Goal: Communication & Community: Ask a question

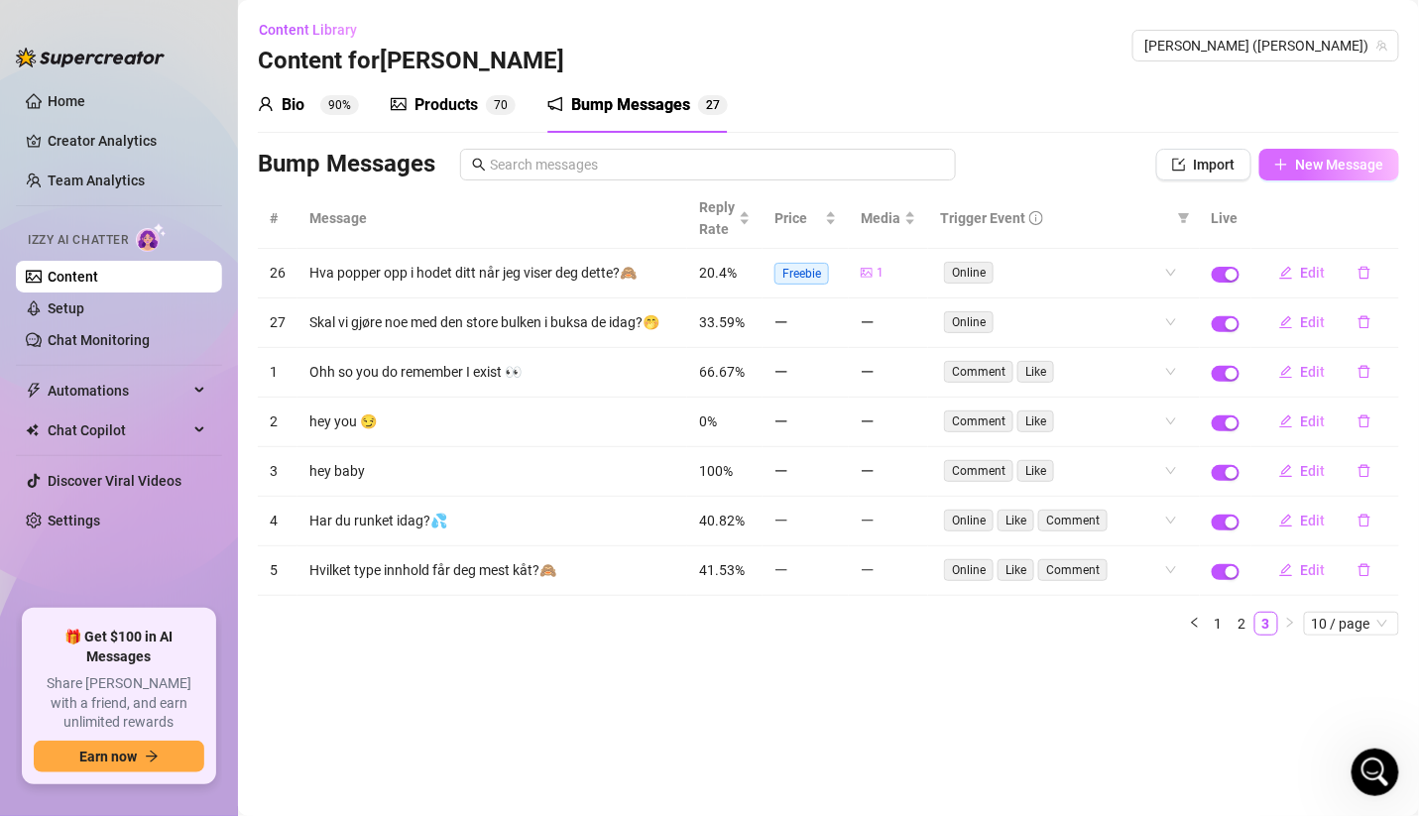
scroll to position [159, 0]
click at [1307, 176] on button "New Message" at bounding box center [1329, 165] width 140 height 32
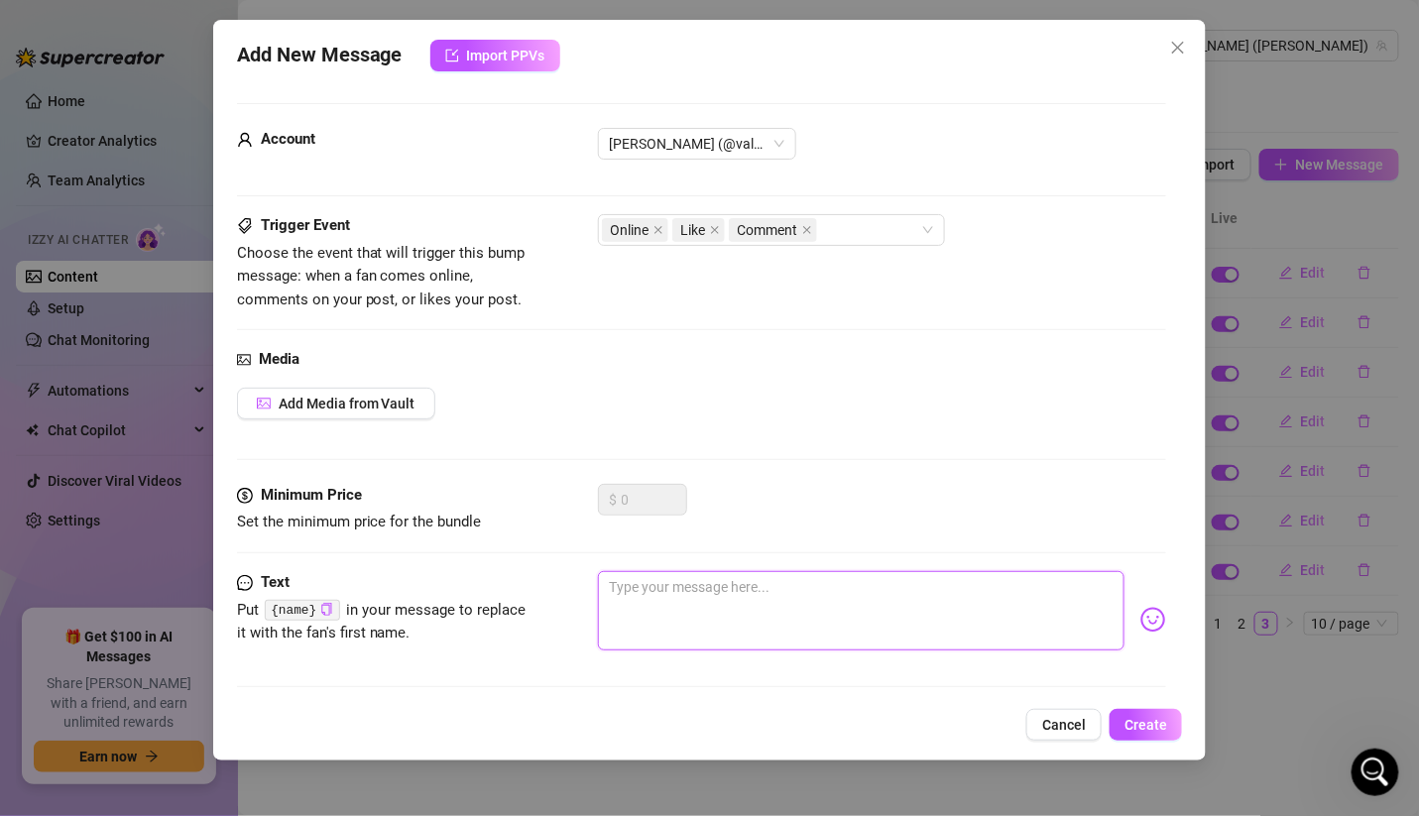
click at [698, 589] on textarea at bounding box center [862, 610] width 528 height 79
paste textarea "Hva fikk deg til å logge på akkurat nå?💞"
type textarea "Hva fikk deg til å logge på akkurat nå?💞"
click at [807, 235] on span at bounding box center [807, 230] width 10 height 22
click at [716, 227] on icon "close" at bounding box center [715, 230] width 8 height 8
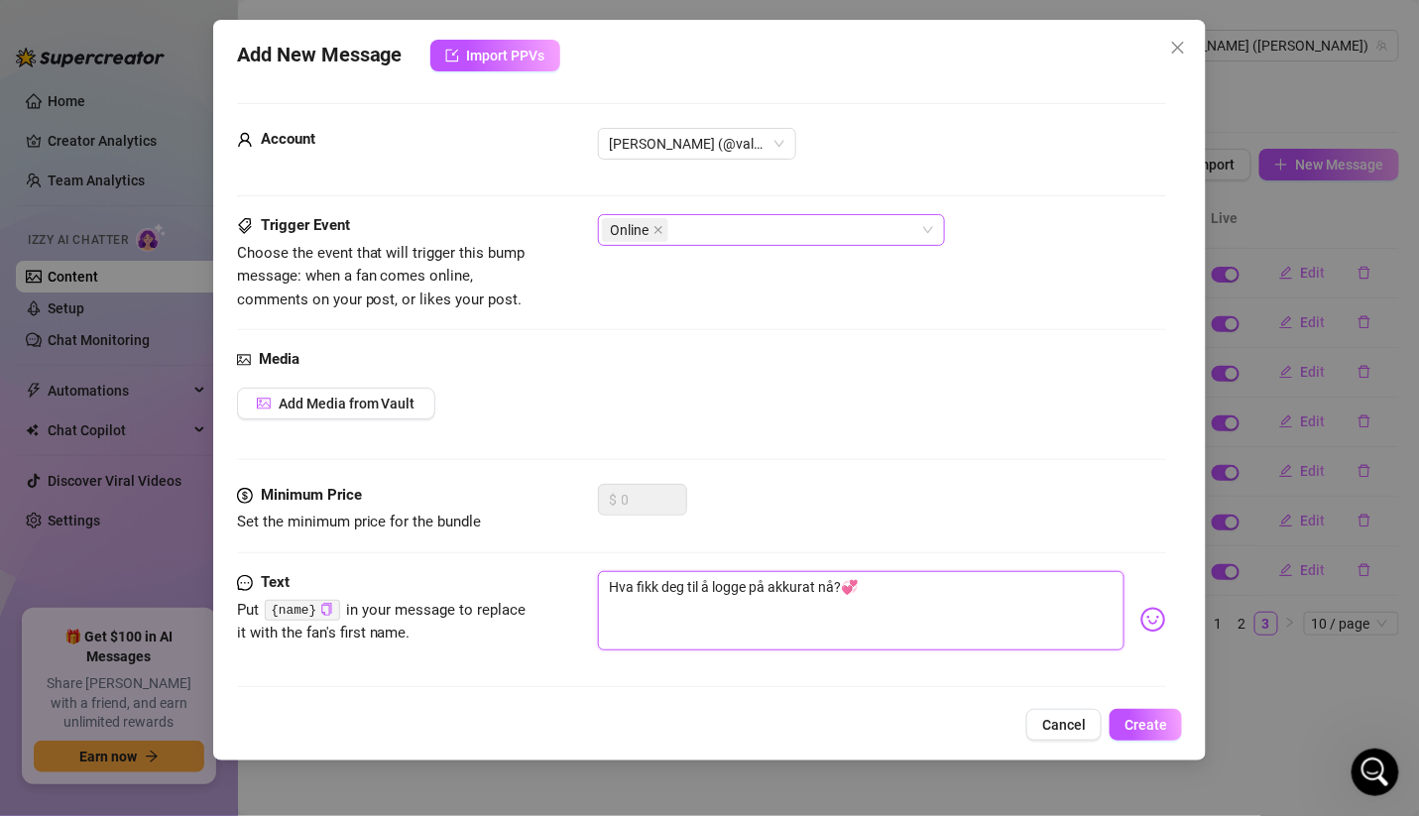
scroll to position [6, 0]
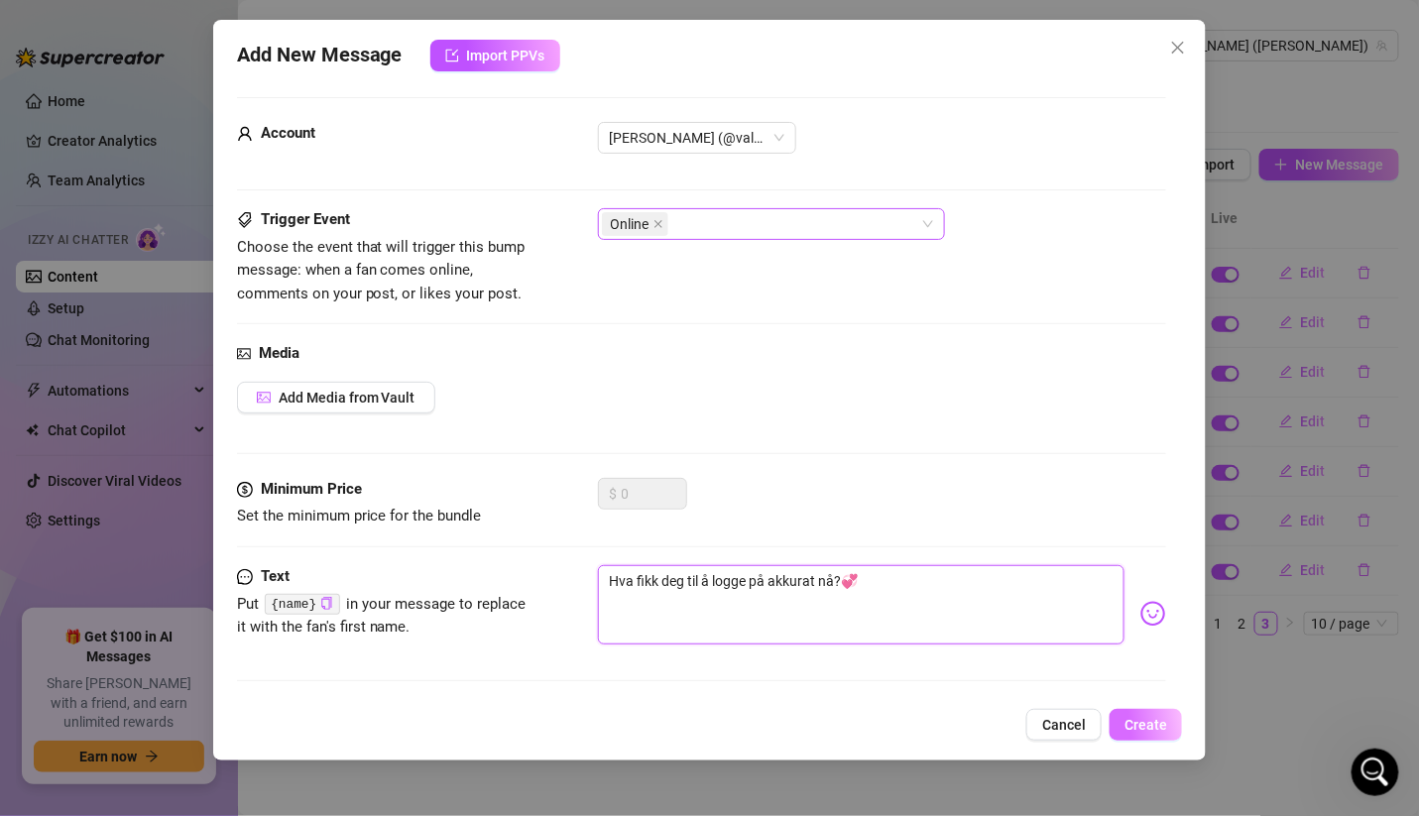
type textarea "Hva fikk deg til å logge på akkurat nå?💞"
click at [1156, 734] on button "Create" at bounding box center [1146, 725] width 72 height 32
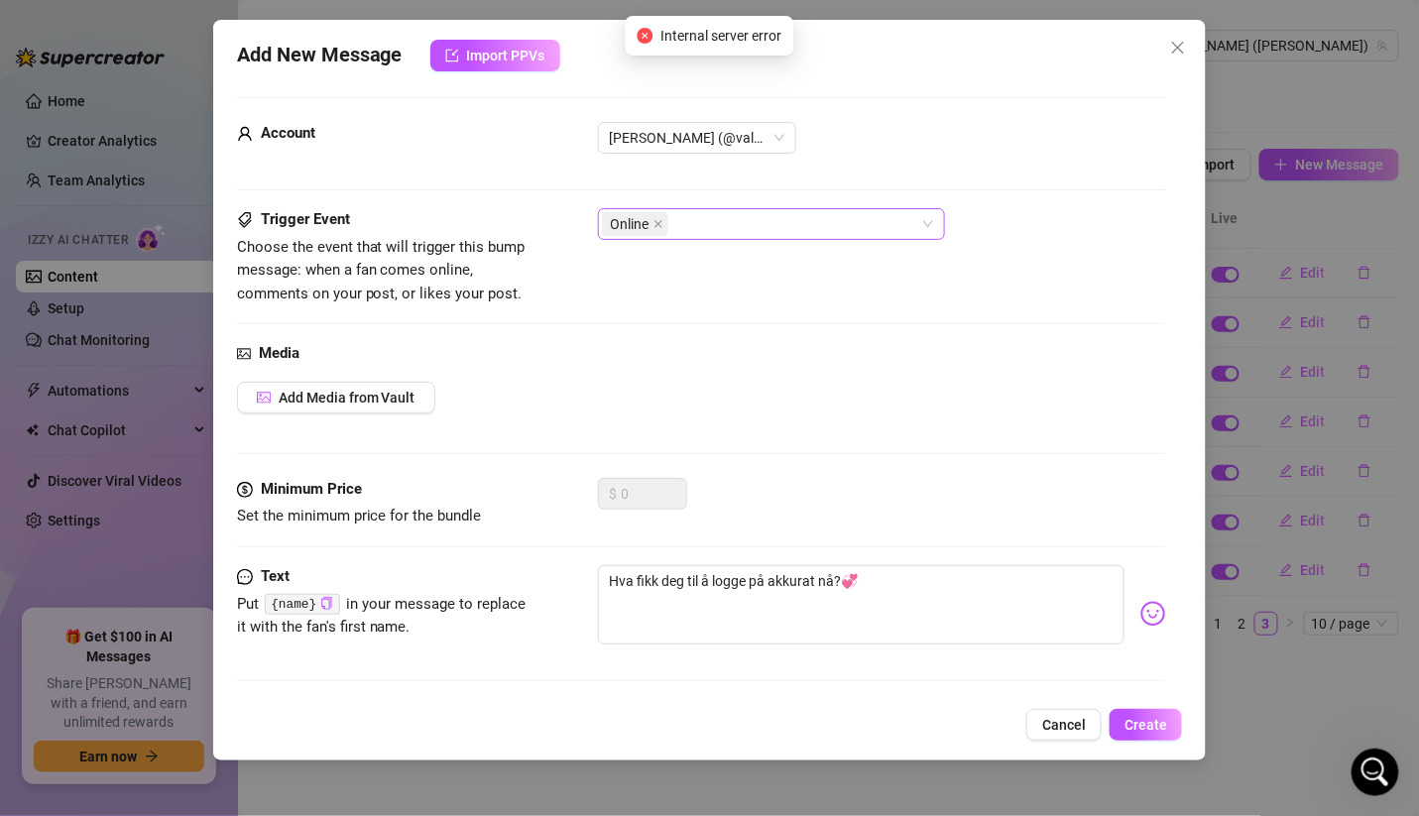
click at [1362, 242] on div "Add New Message Import PPVs Account [PERSON_NAME] (@valentinamyriad) Trigger Ev…" at bounding box center [709, 408] width 1419 height 816
